Goal: Information Seeking & Learning: Learn about a topic

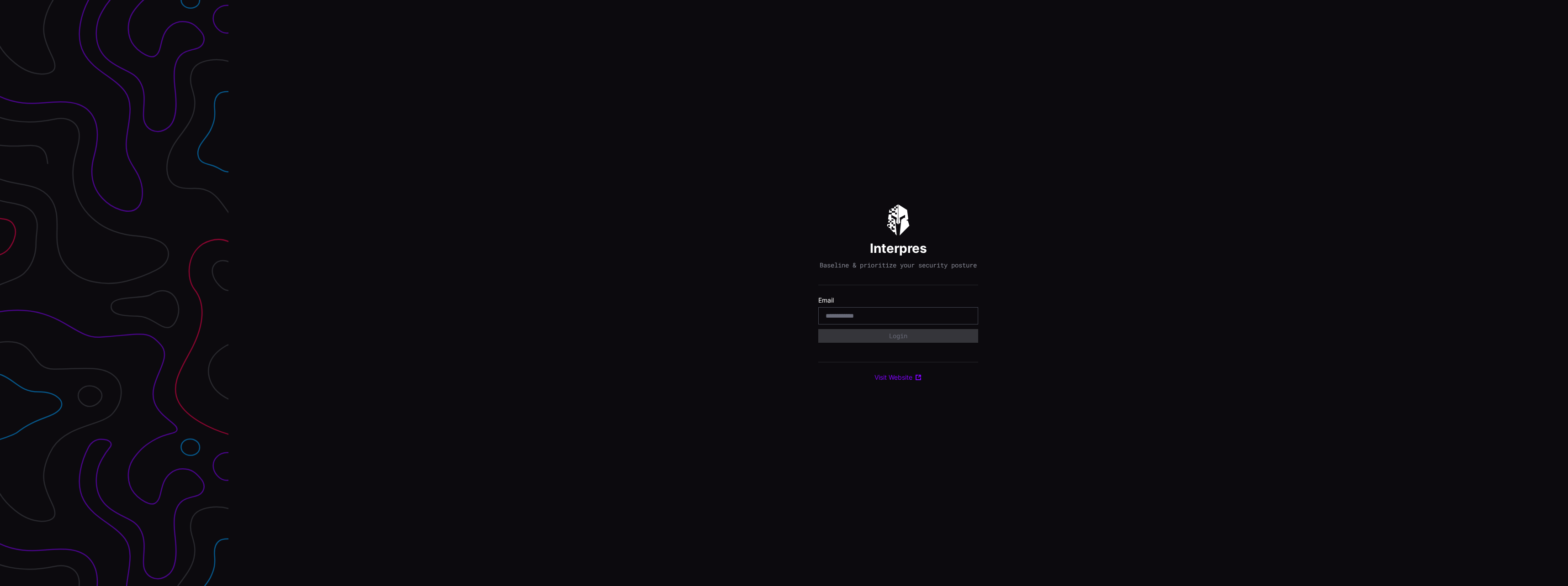
click at [880, 316] on input "email" at bounding box center [898, 315] width 145 height 8
type input "**********"
drag, startPoint x: 925, startPoint y: 341, endPoint x: 1173, endPoint y: 329, distance: 248.3
click at [930, 341] on button "Login" at bounding box center [898, 336] width 145 height 13
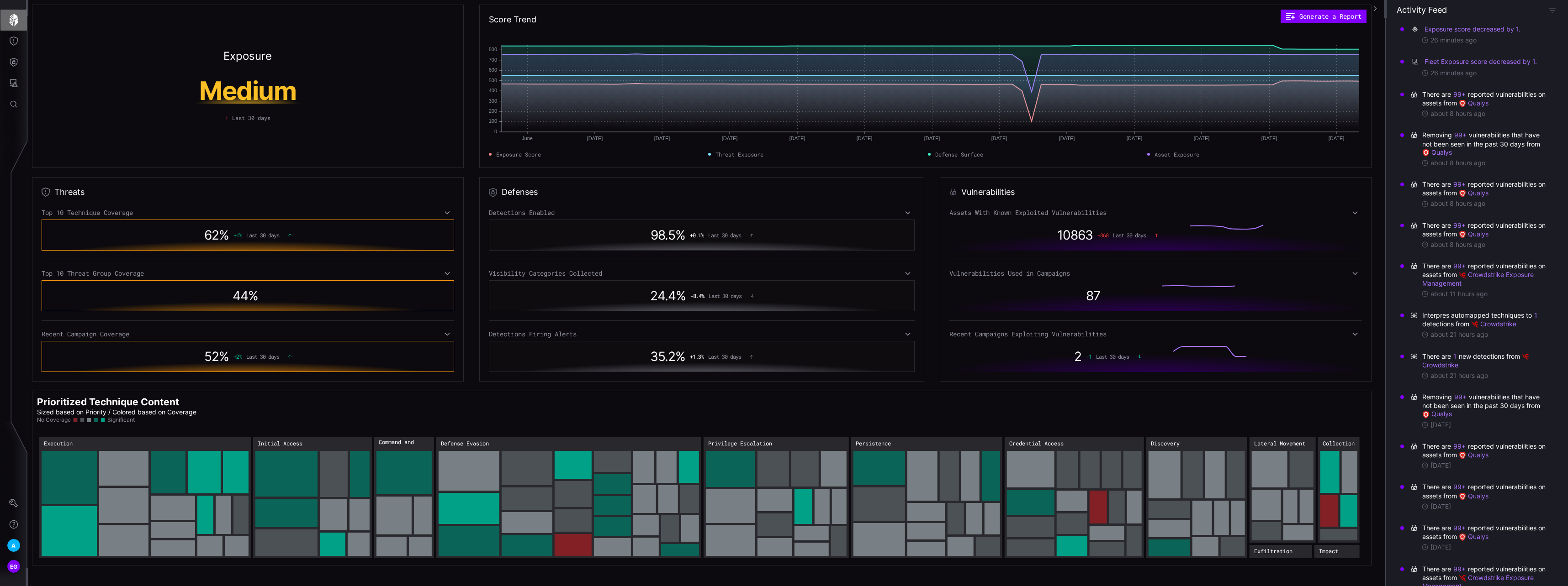
click at [10, 18] on icon "button" at bounding box center [14, 20] width 13 height 13
click at [12, 522] on icon "Help" at bounding box center [13, 524] width 9 height 9
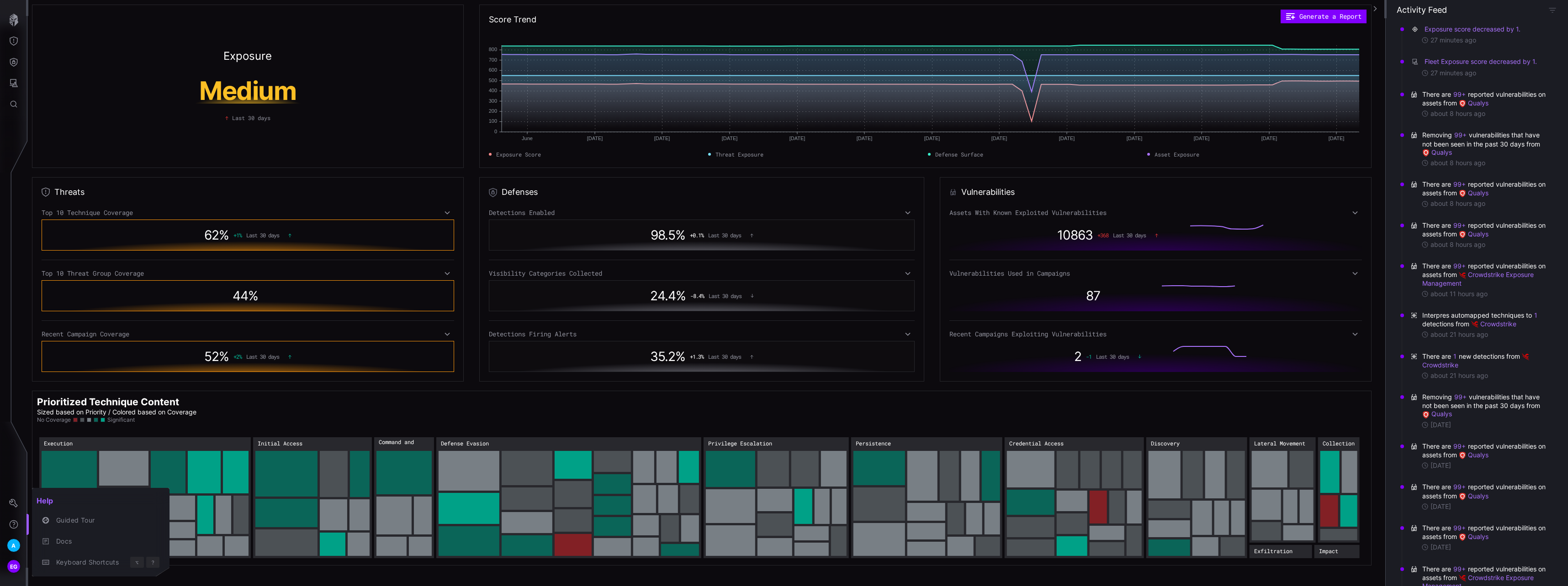
click at [14, 523] on div at bounding box center [784, 293] width 1568 height 586
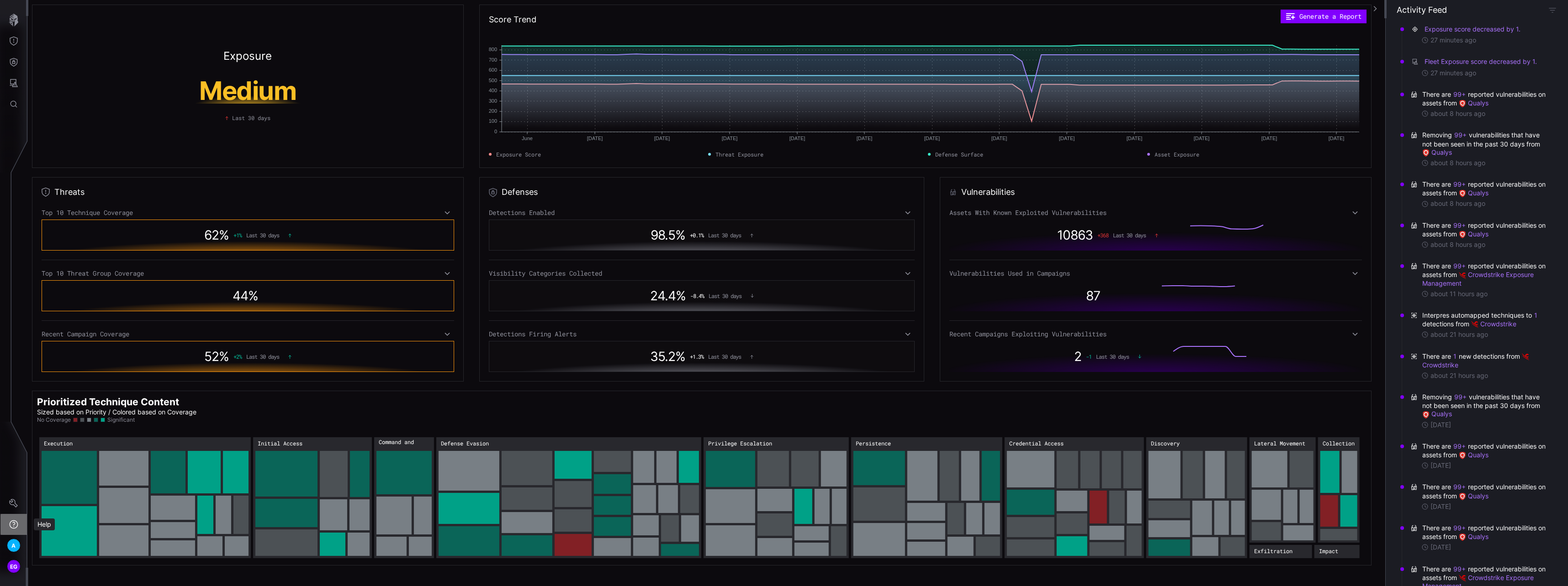
click at [14, 523] on icon "Help" at bounding box center [13, 524] width 9 height 9
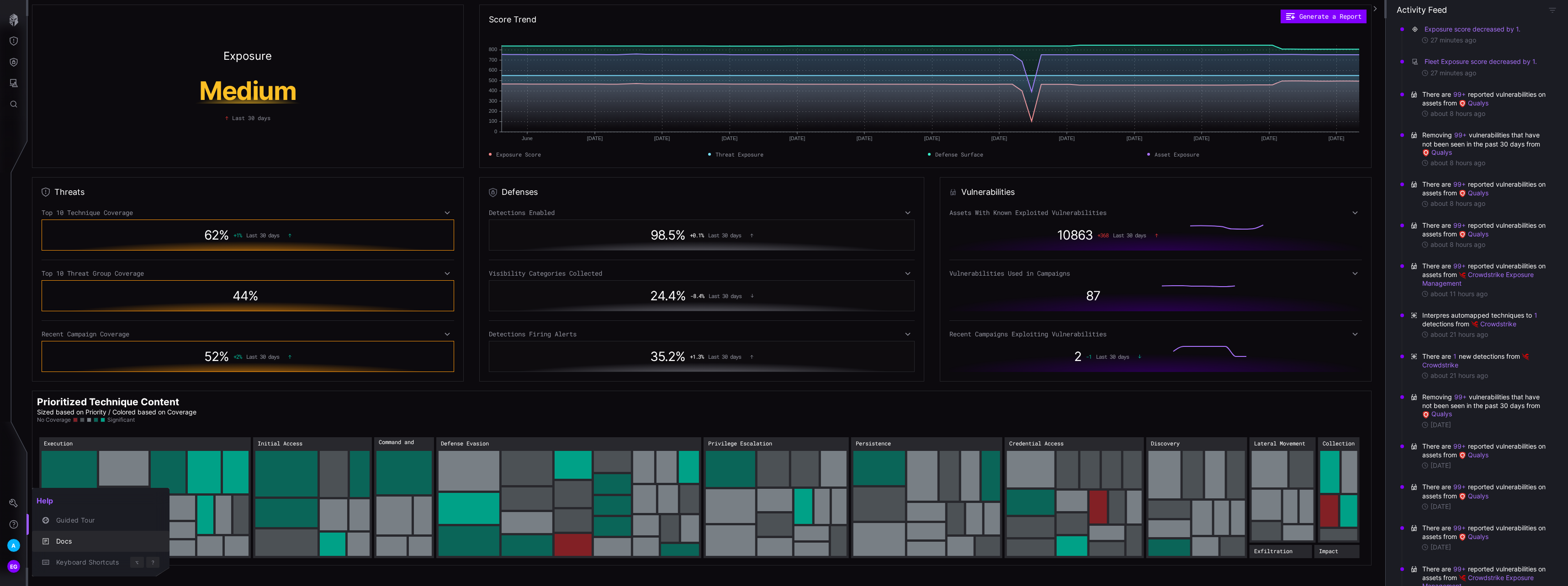
click at [71, 543] on div "Docs" at bounding box center [105, 542] width 108 height 11
